Goal: Information Seeking & Learning: Find specific fact

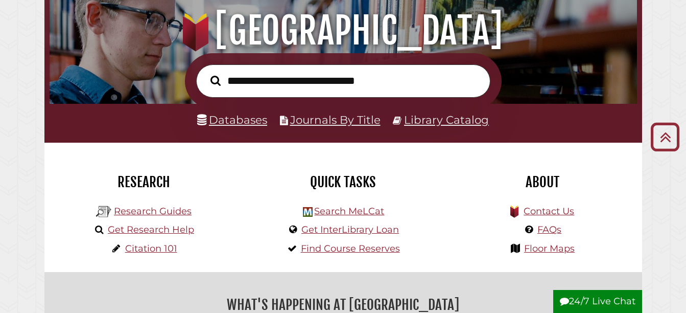
scroll to position [102, 0]
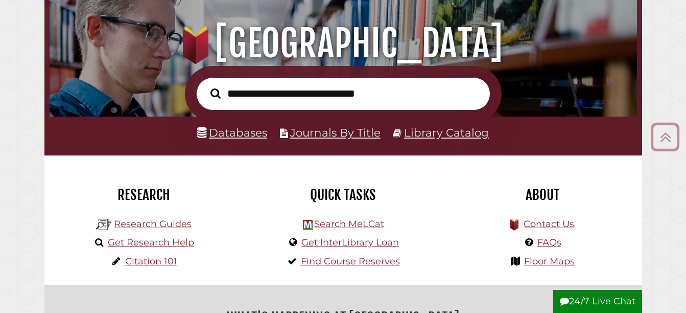
click at [223, 126] on li "Databases" at bounding box center [232, 132] width 70 height 19
click at [225, 133] on link "Databases" at bounding box center [232, 132] width 70 height 13
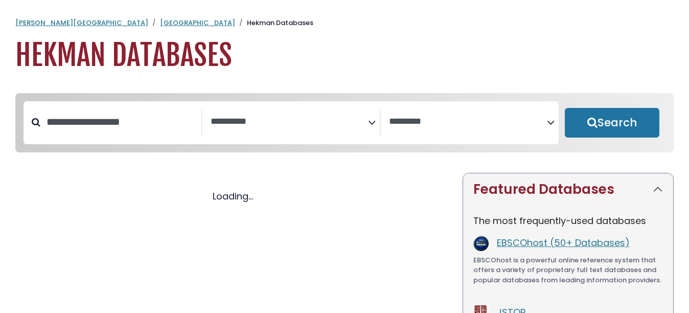
select select "Database Subject Filter"
select select "Database Vendors Filter"
select select "Database Subject Filter"
select select "Database Vendors Filter"
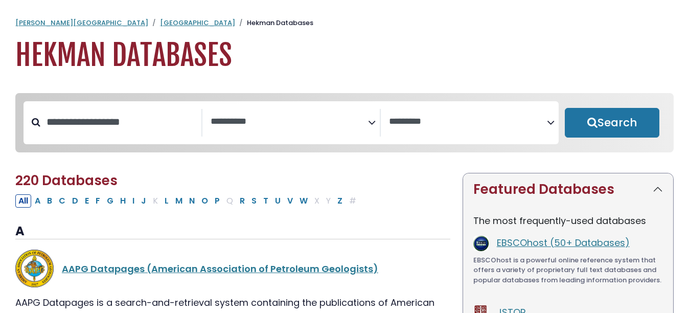
scroll to position [51, 0]
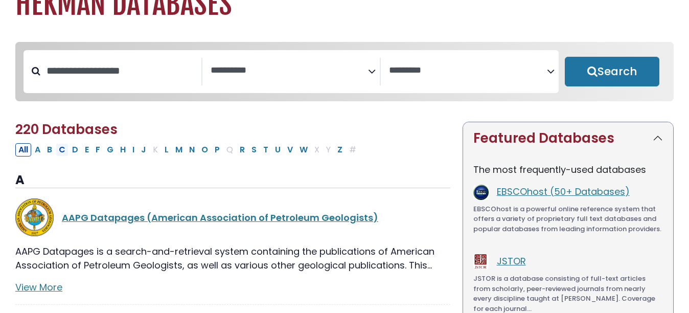
click at [60, 152] on button "C" at bounding box center [62, 149] width 13 height 13
select select "Database Subject Filter"
select select "Database Vendors Filter"
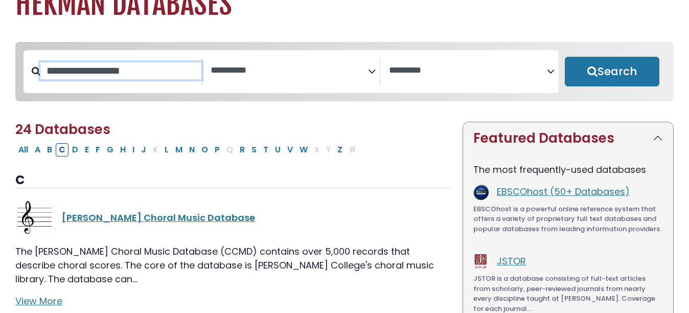
click at [106, 77] on input "Search database by title or keyword" at bounding box center [120, 70] width 161 height 17
type input "*****"
click at [565, 57] on button "Search" at bounding box center [612, 72] width 95 height 30
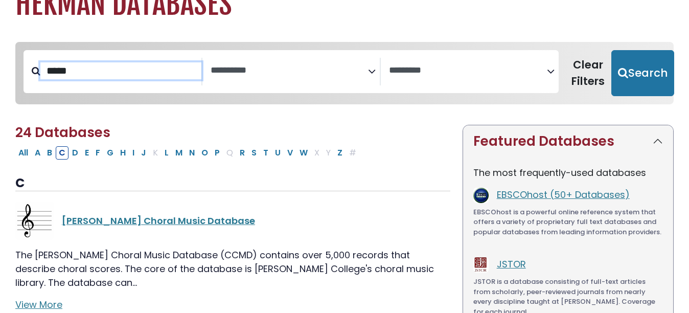
select select "Database Subject Filter"
select select "Database Vendors Filter"
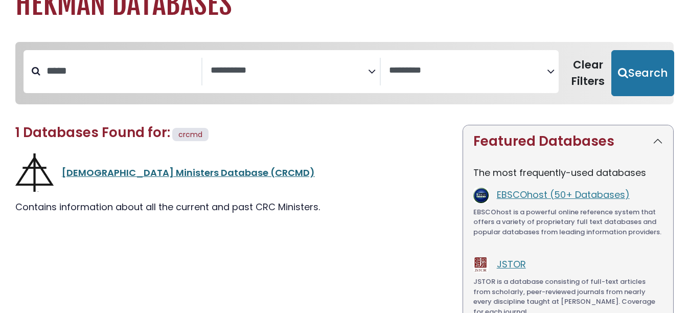
click at [147, 174] on link "[DEMOGRAPHIC_DATA] Ministers Database (CRCMD)" at bounding box center [188, 172] width 253 height 13
